Goal: Task Accomplishment & Management: Use online tool/utility

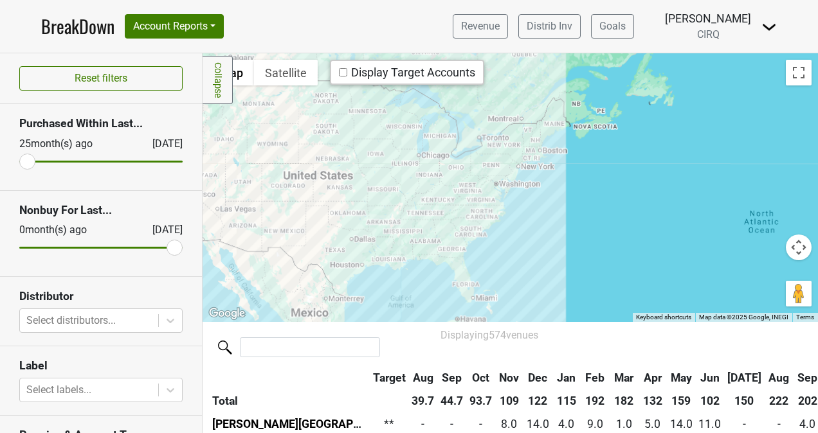
click at [69, 23] on link "BreakDown" at bounding box center [77, 26] width 73 height 27
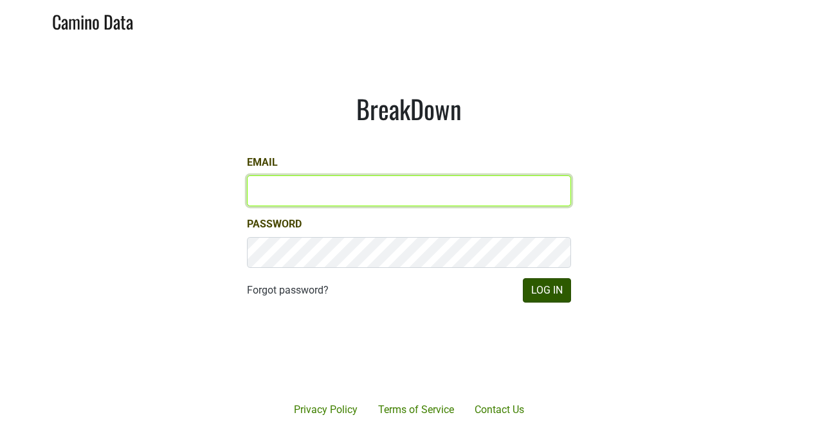
type input "kristi.sanders@brownefamilywines.com"
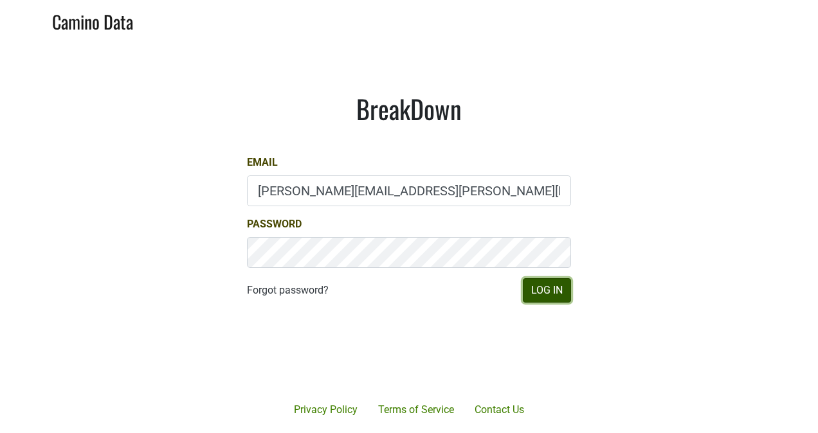
click at [557, 293] on button "Log In" at bounding box center [547, 290] width 48 height 24
